Goal: Task Accomplishment & Management: Use online tool/utility

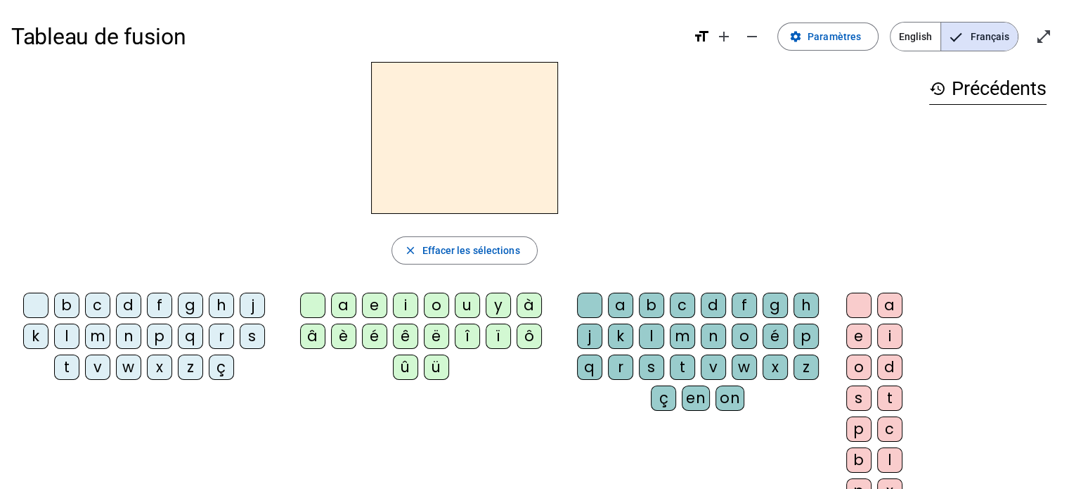
drag, startPoint x: 162, startPoint y: 298, endPoint x: 360, endPoint y: 276, distance: 198.8
click at [163, 300] on div "f" at bounding box center [159, 304] width 25 height 25
click at [346, 299] on div "a" at bounding box center [343, 304] width 25 height 25
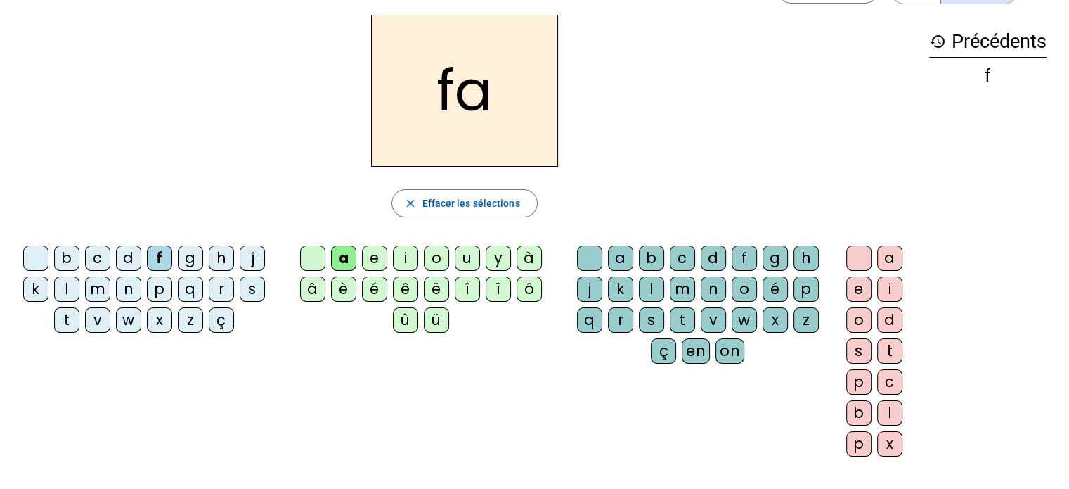
scroll to position [70, 0]
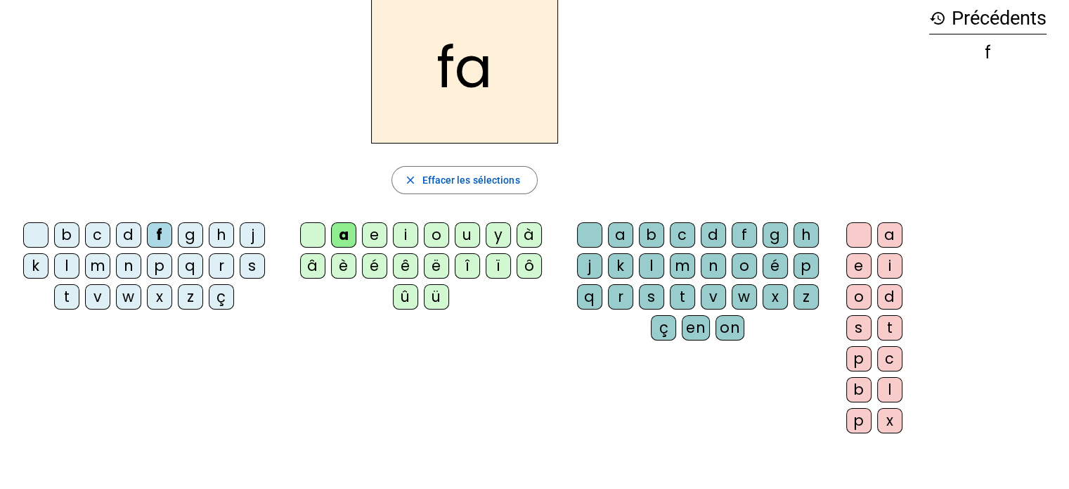
click at [718, 264] on div "n" at bounding box center [713, 265] width 25 height 25
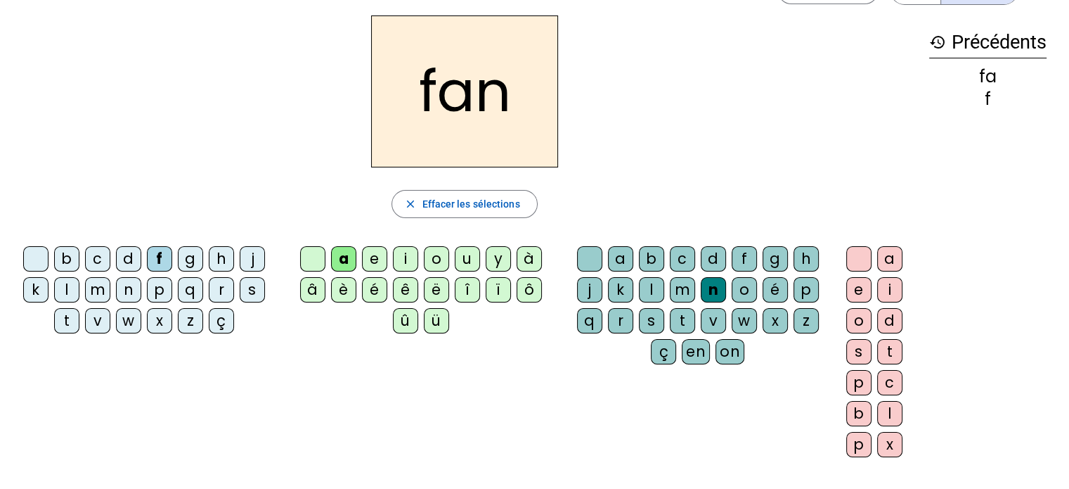
scroll to position [0, 0]
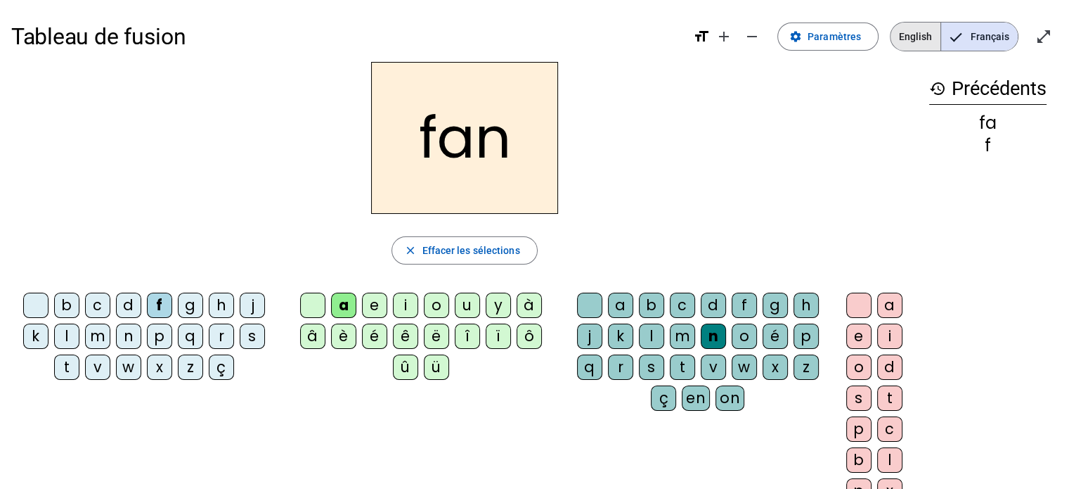
click at [926, 44] on span "English" at bounding box center [916, 36] width 50 height 28
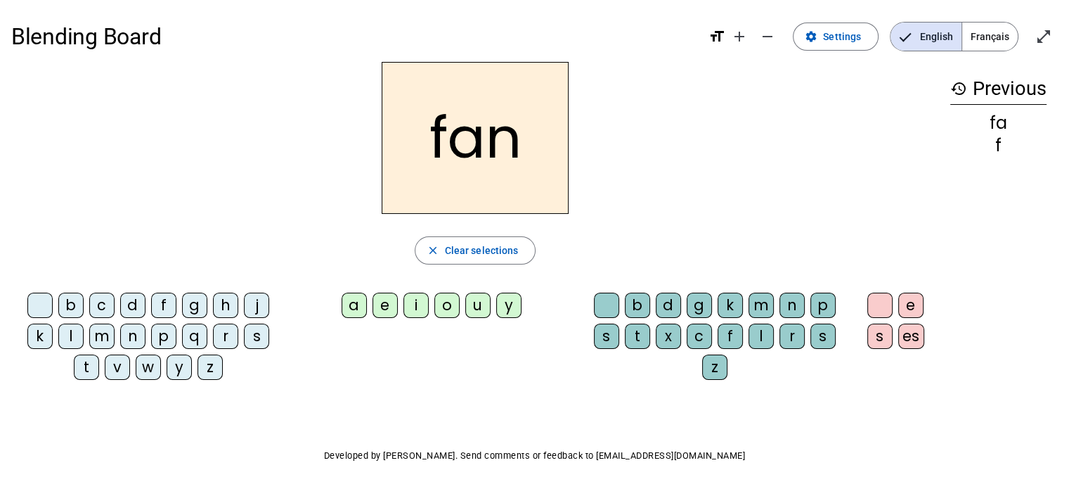
click at [991, 39] on span "Français" at bounding box center [991, 36] width 56 height 28
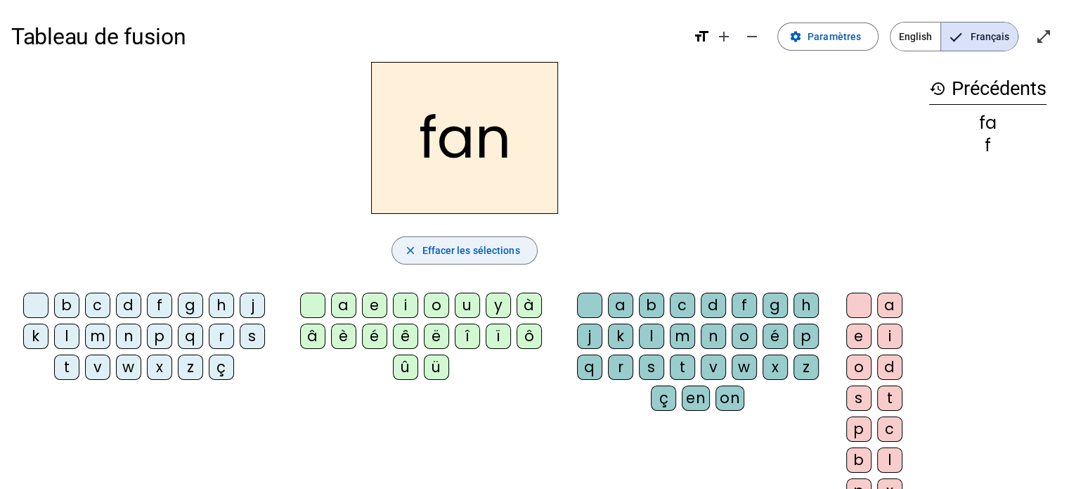
click at [453, 255] on span "Effacer les sélections" at bounding box center [471, 250] width 98 height 17
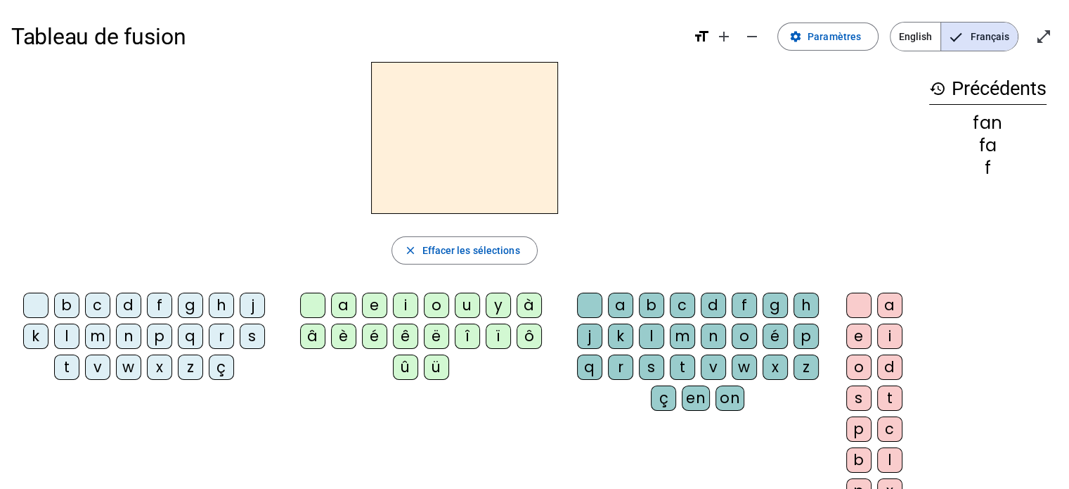
click at [705, 25] on div "format_size add remove" at bounding box center [729, 36] width 73 height 28
click at [709, 38] on mat-icon "format_size" at bounding box center [701, 36] width 17 height 17
click at [858, 29] on span "Paramètres" at bounding box center [834, 36] width 53 height 17
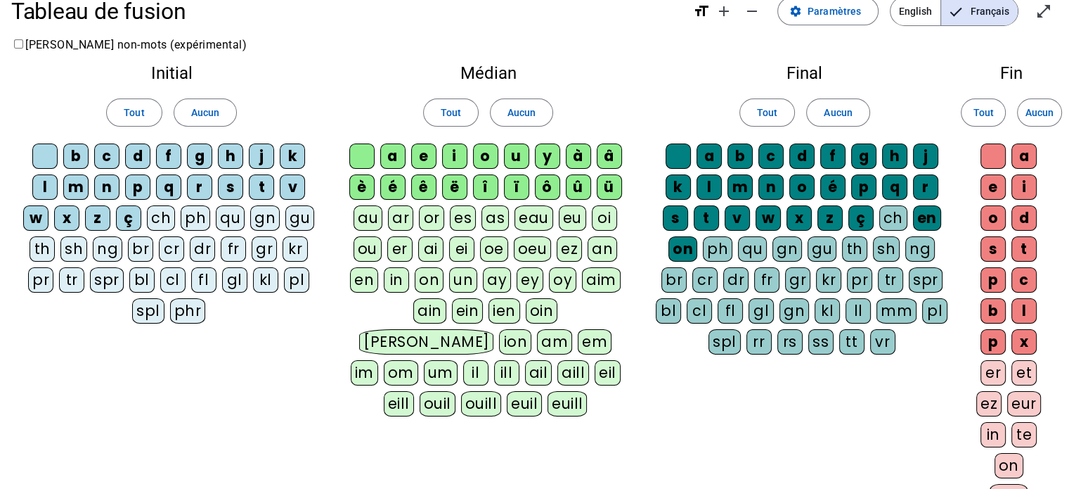
scroll to position [70, 0]
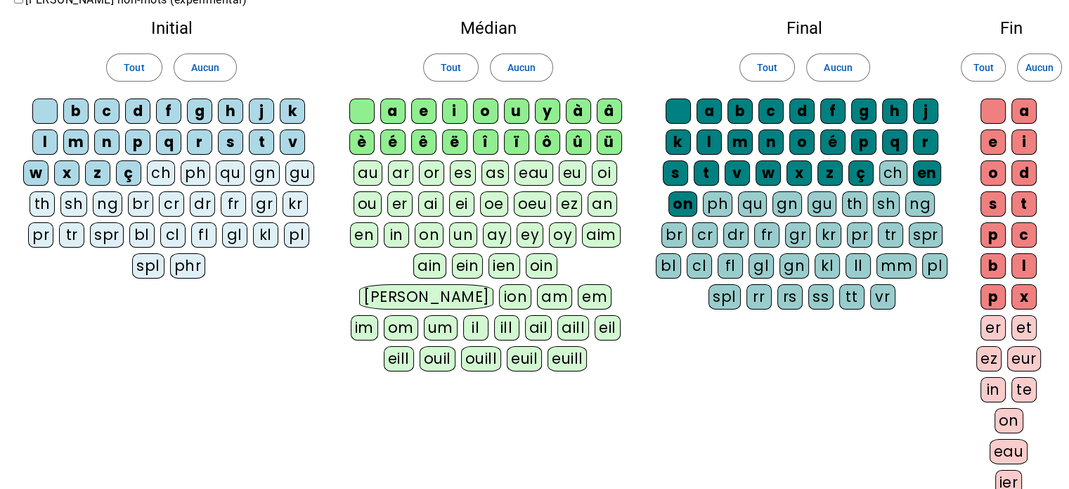
click at [991, 319] on div "er" at bounding box center [993, 327] width 25 height 25
click at [985, 75] on span "Tout" at bounding box center [983, 67] width 20 height 17
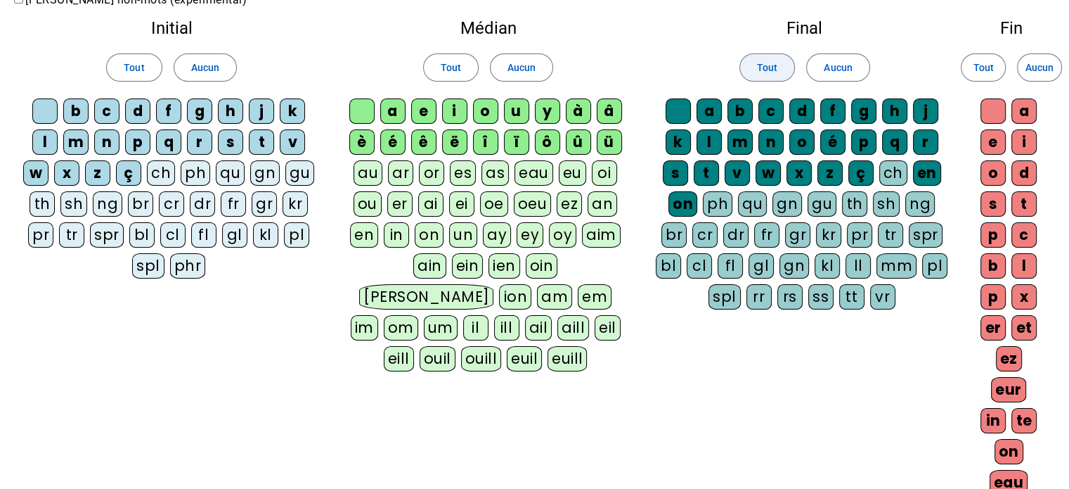
click at [779, 67] on span at bounding box center [767, 68] width 54 height 34
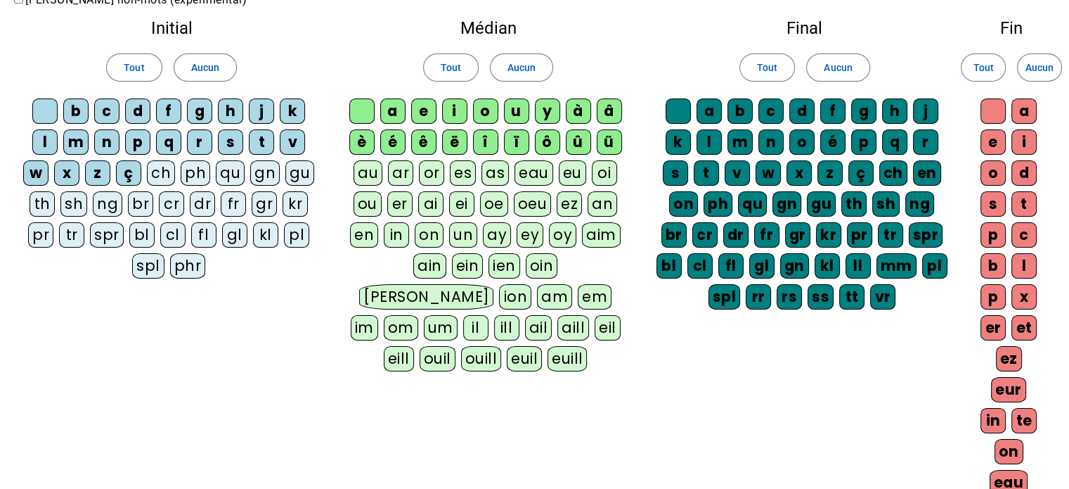
click at [422, 69] on div "Tout Aucun" at bounding box center [488, 67] width 290 height 39
click at [447, 72] on span "Tout" at bounding box center [451, 67] width 20 height 17
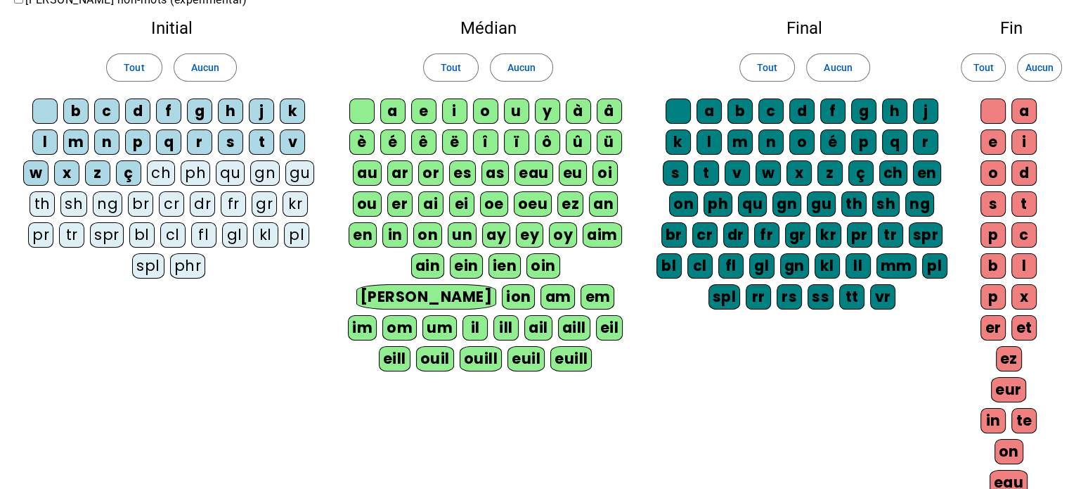
drag, startPoint x: 572, startPoint y: 318, endPoint x: 544, endPoint y: 326, distance: 28.7
click at [571, 346] on div "euill" at bounding box center [571, 358] width 41 height 25
click at [544, 346] on div "euil" at bounding box center [527, 358] width 37 height 25
drag, startPoint x: 501, startPoint y: 330, endPoint x: 466, endPoint y: 330, distance: 35.2
click at [499, 346] on div "ouill" at bounding box center [483, 358] width 42 height 25
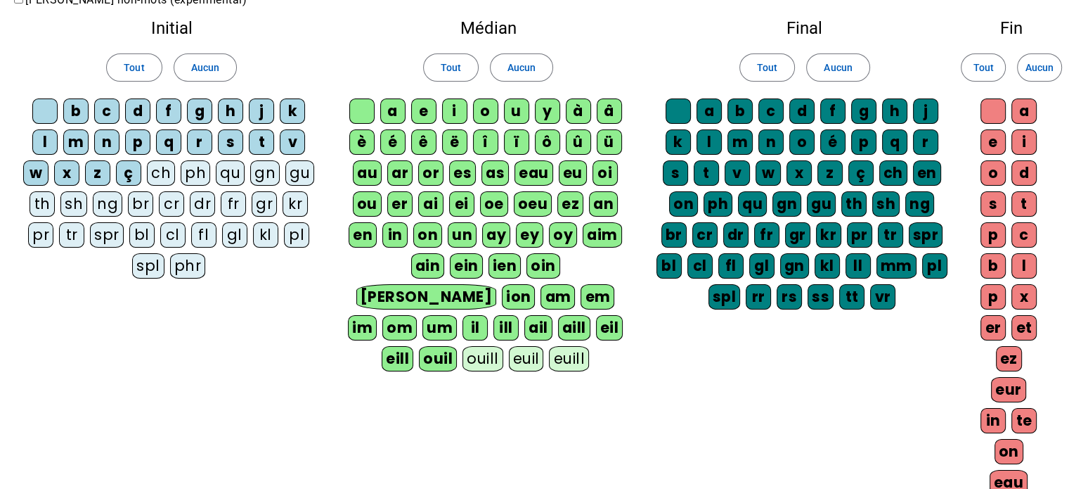
click at [457, 346] on div "ouil" at bounding box center [438, 358] width 38 height 25
click at [420, 346] on letter-bubble "eill" at bounding box center [401, 361] width 37 height 31
click at [596, 329] on letter-bubble "eil" at bounding box center [612, 330] width 33 height 31
drag, startPoint x: 366, startPoint y: 290, endPoint x: 399, endPoint y: 295, distance: 33.5
click at [581, 290] on div "em" at bounding box center [598, 296] width 34 height 25
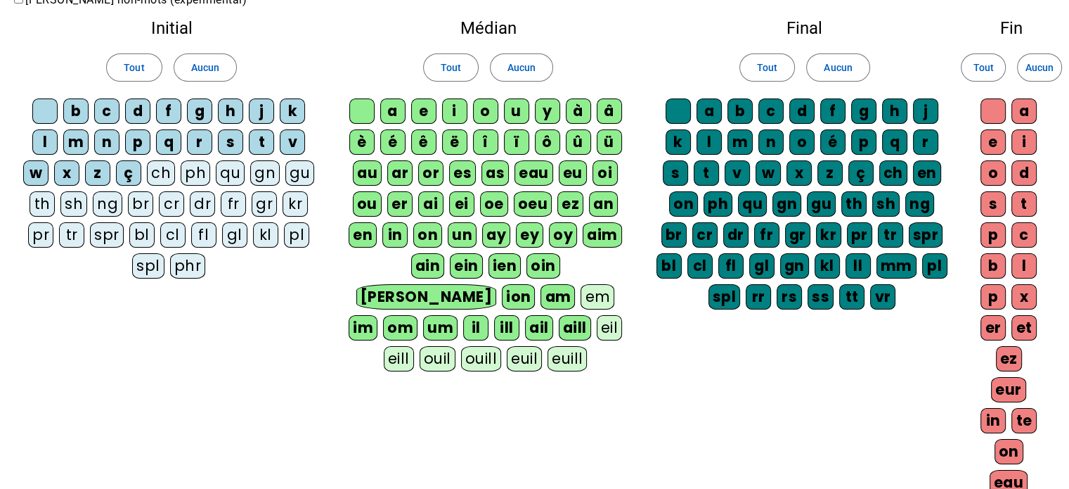
click at [378, 315] on div "im" at bounding box center [363, 327] width 29 height 25
click at [382, 315] on letter-bubble "im" at bounding box center [365, 330] width 33 height 31
click at [418, 315] on div "om" at bounding box center [400, 327] width 34 height 25
click at [458, 315] on div "um" at bounding box center [440, 327] width 34 height 25
click at [489, 315] on div "il" at bounding box center [475, 327] width 25 height 25
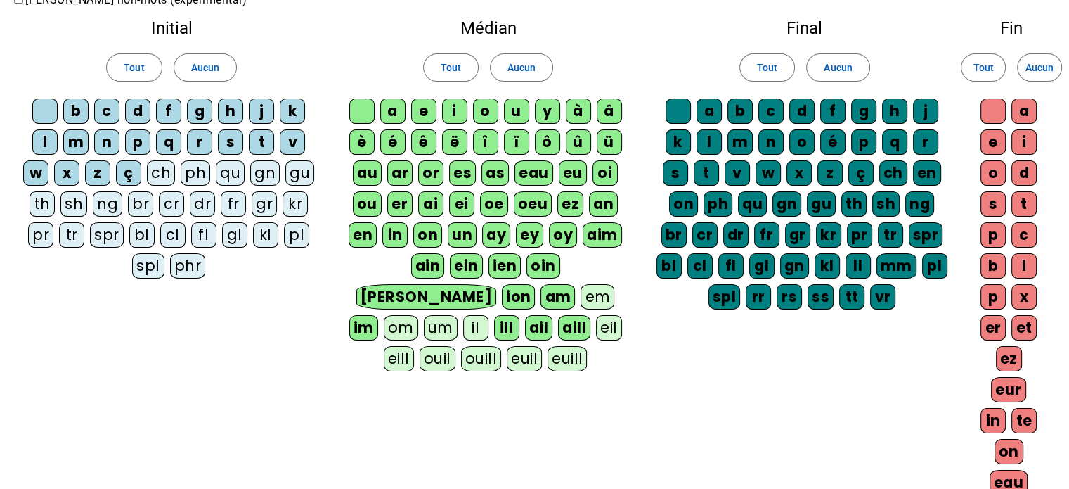
click at [520, 315] on div "ill" at bounding box center [506, 327] width 25 height 25
drag, startPoint x: 555, startPoint y: 297, endPoint x: 574, endPoint y: 297, distance: 19.0
click at [525, 315] on letter-bubble "ill" at bounding box center [509, 330] width 31 height 31
click at [553, 315] on div "ail" at bounding box center [539, 327] width 28 height 25
click at [591, 315] on div "aill" at bounding box center [574, 327] width 32 height 25
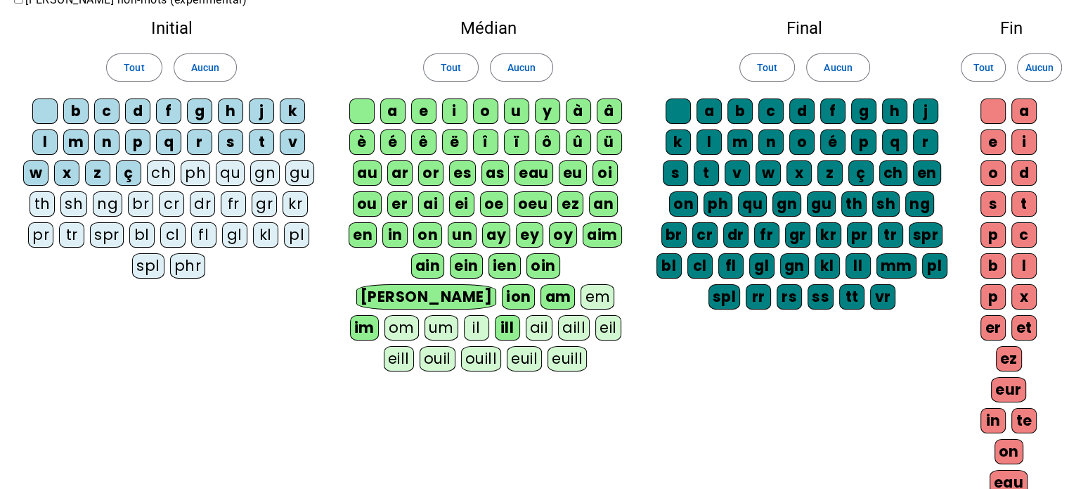
click at [520, 315] on div "ill" at bounding box center [507, 327] width 25 height 25
click at [379, 315] on div "im" at bounding box center [364, 327] width 29 height 25
click at [411, 269] on letter-bubble "ain" at bounding box center [430, 268] width 39 height 31
click at [450, 264] on div "ein" at bounding box center [466, 265] width 33 height 25
click at [487, 264] on div "ien" at bounding box center [503, 265] width 33 height 25
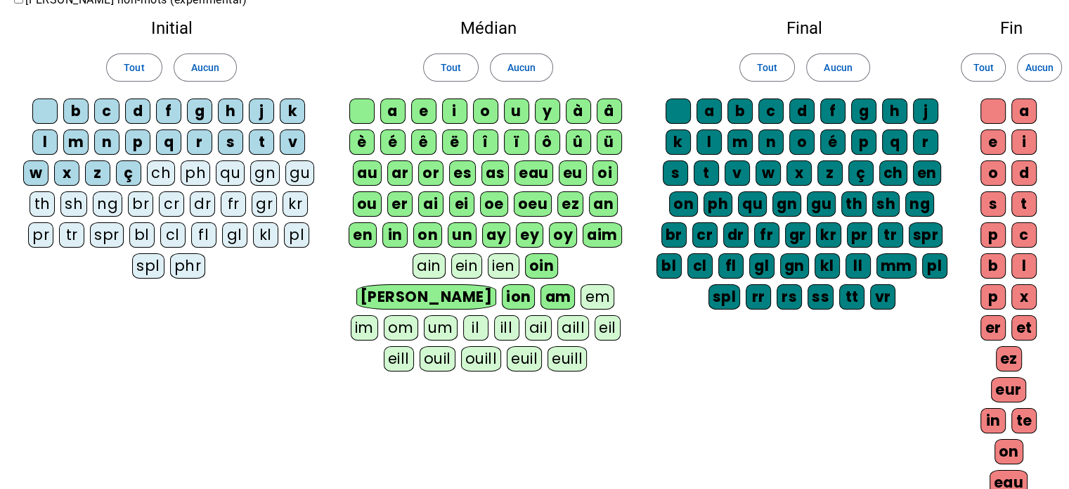
drag, startPoint x: 562, startPoint y: 232, endPoint x: 540, endPoint y: 231, distance: 21.8
click at [557, 232] on div "oy" at bounding box center [563, 234] width 28 height 25
click at [537, 230] on div "ey" at bounding box center [530, 234] width 27 height 25
click at [488, 232] on div "ay" at bounding box center [497, 234] width 28 height 25
click at [525, 264] on div "oin" at bounding box center [542, 265] width 34 height 25
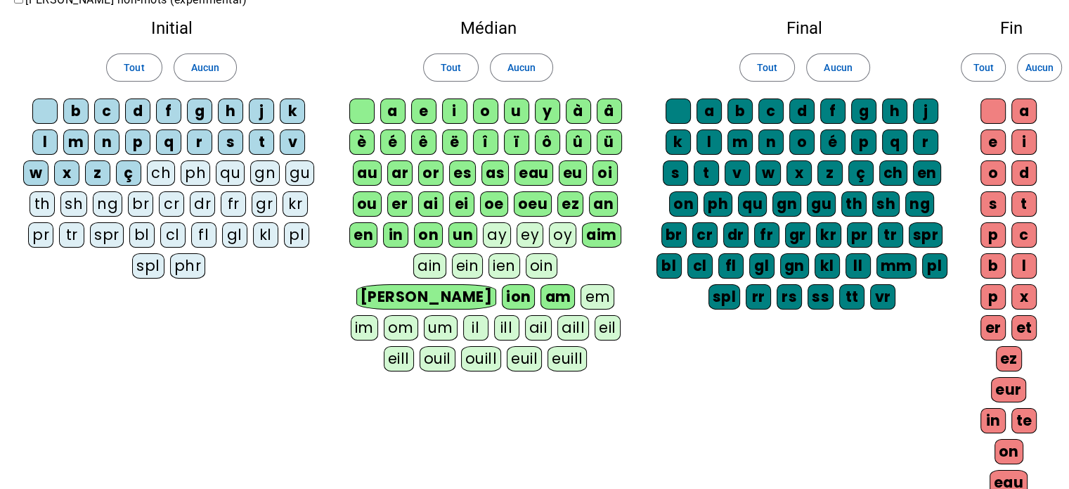
click at [496, 284] on div "[PERSON_NAME]" at bounding box center [426, 296] width 140 height 25
click at [533, 284] on div "ion" at bounding box center [516, 296] width 34 height 25
click at [572, 284] on div "am" at bounding box center [554, 296] width 34 height 25
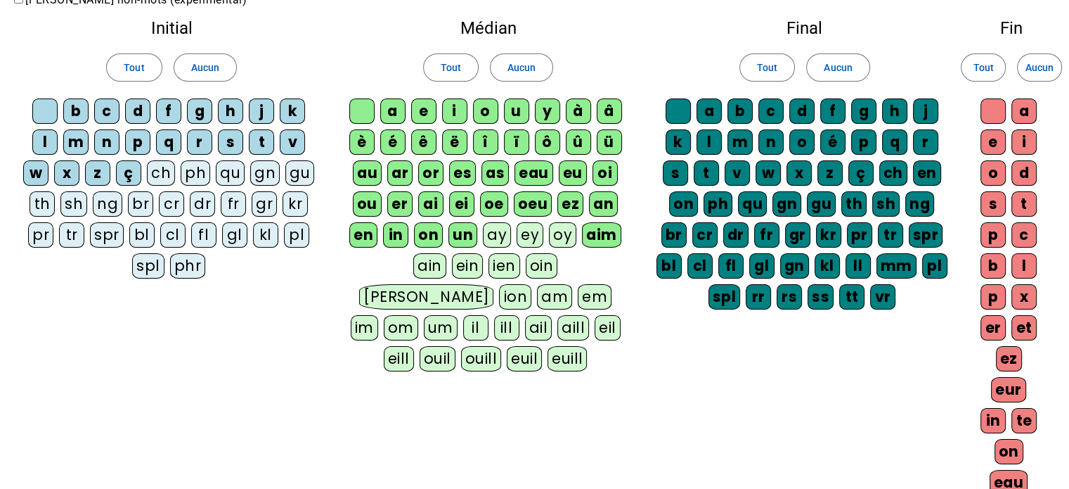
click at [161, 176] on div "ch" at bounding box center [161, 172] width 28 height 25
click at [200, 176] on div "ph" at bounding box center [196, 172] width 30 height 25
click at [217, 176] on div "qu" at bounding box center [230, 172] width 29 height 25
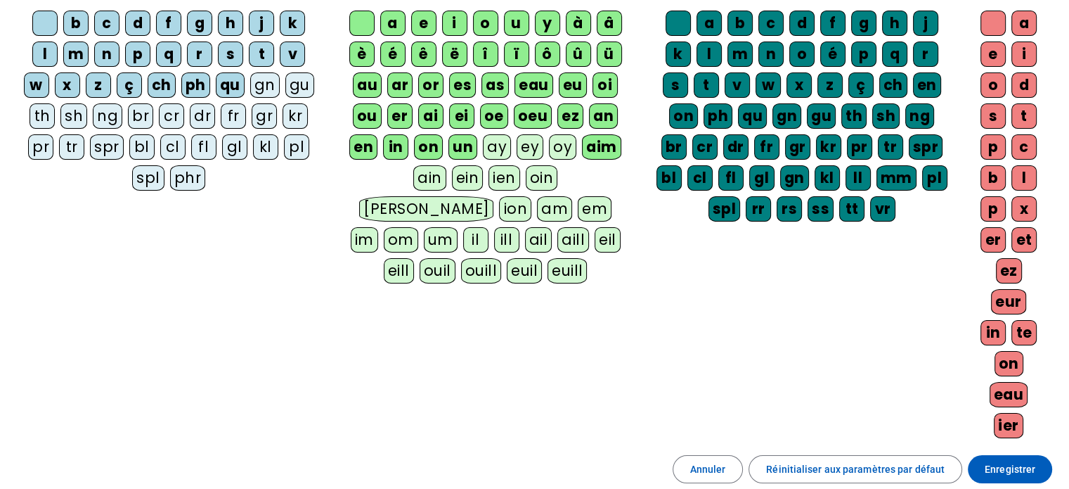
scroll to position [0, 0]
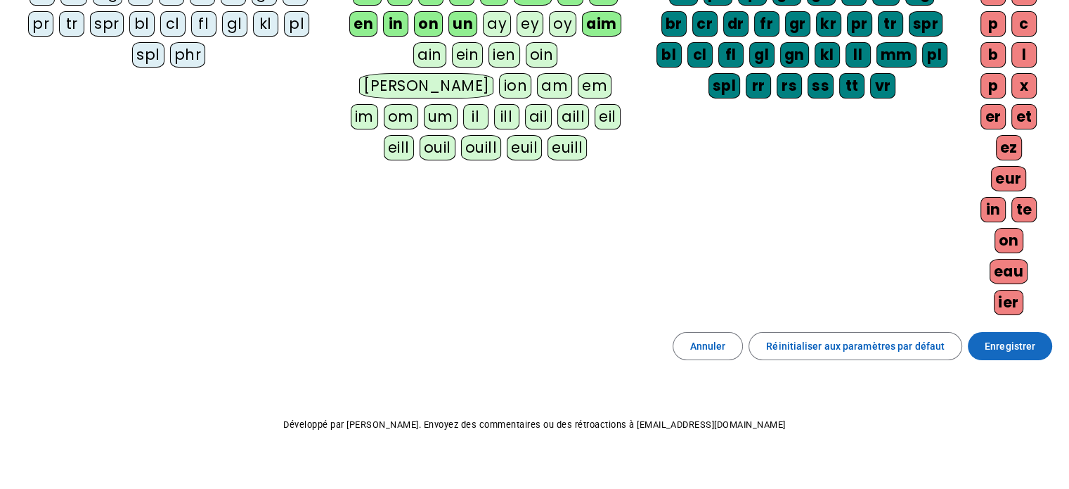
click at [1014, 337] on span "Enregistrer" at bounding box center [1010, 345] width 51 height 17
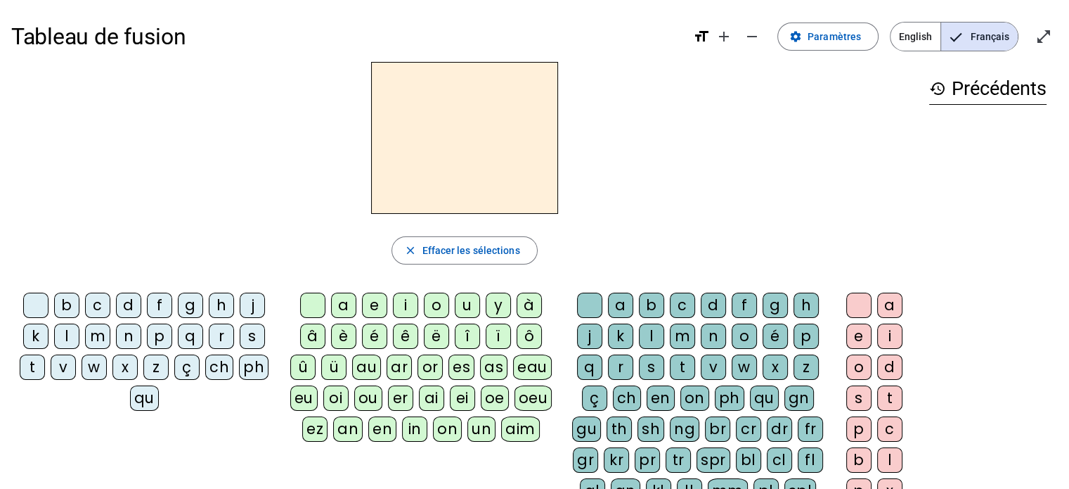
click at [154, 333] on div "p" at bounding box center [159, 335] width 25 height 25
click at [340, 302] on div "a" at bounding box center [343, 304] width 25 height 25
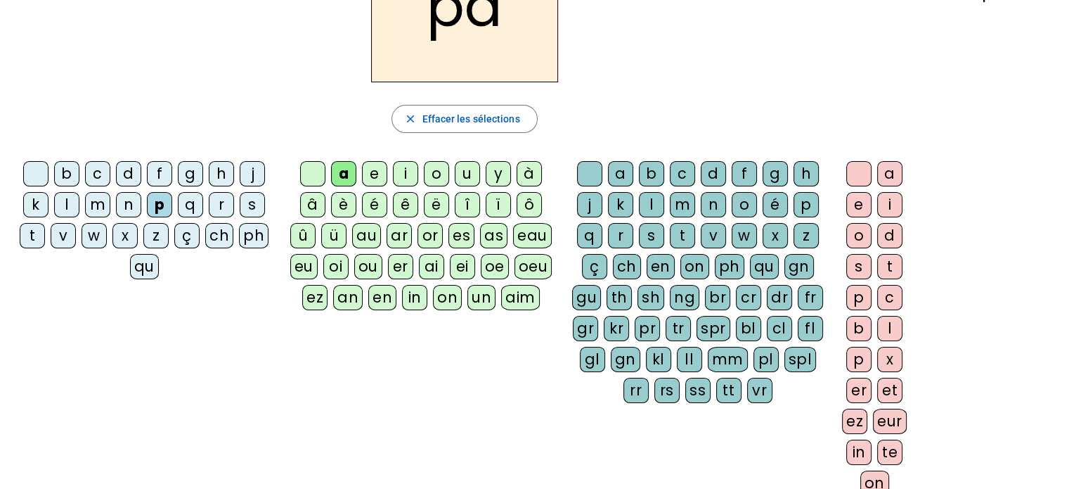
scroll to position [141, 0]
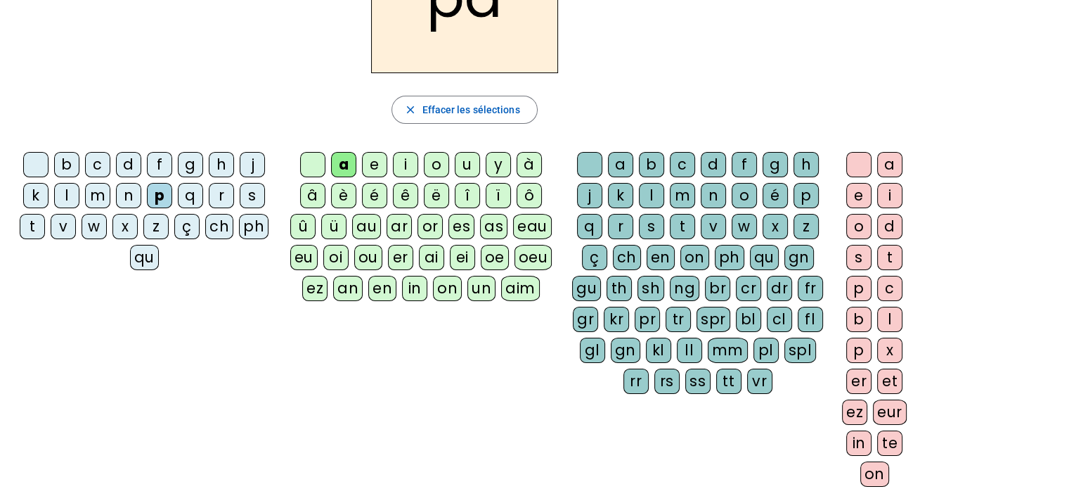
click at [721, 193] on div "n" at bounding box center [713, 195] width 25 height 25
click at [856, 379] on div "er" at bounding box center [858, 380] width 25 height 25
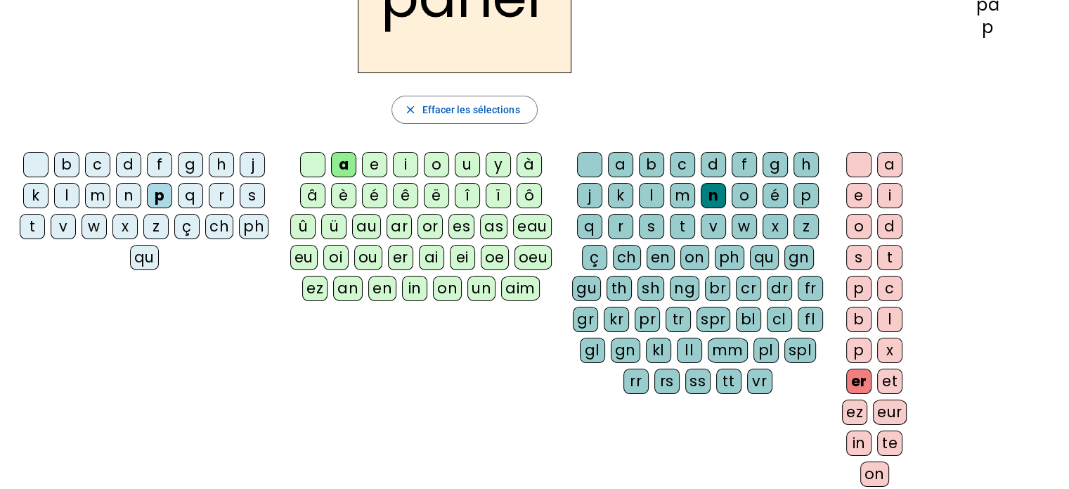
scroll to position [0, 0]
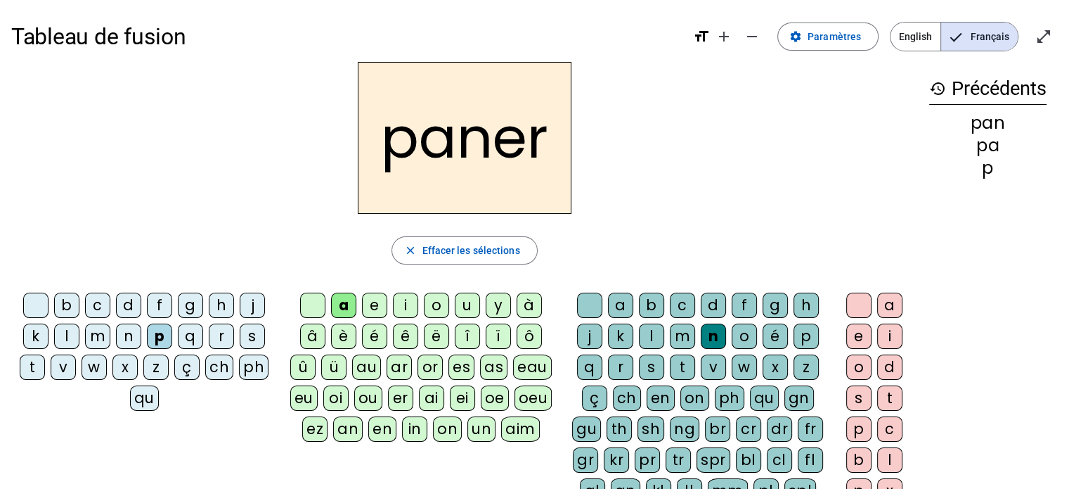
click at [155, 306] on div "f" at bounding box center [159, 304] width 25 height 25
